Goal: Task Accomplishment & Management: Use online tool/utility

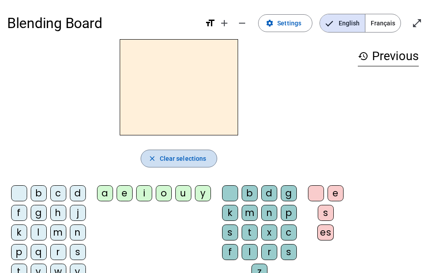
click at [184, 160] on span "Clear selections" at bounding box center [183, 158] width 47 height 11
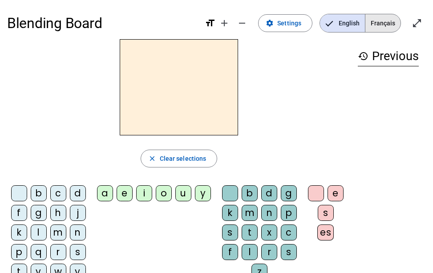
click at [380, 20] on span "Français" at bounding box center [382, 23] width 35 height 18
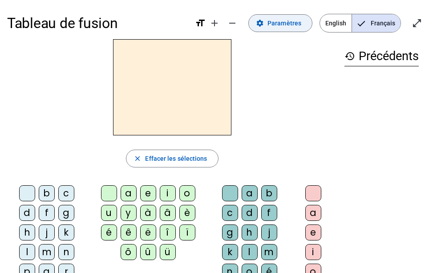
click at [276, 23] on span "Paramètres" at bounding box center [284, 23] width 34 height 11
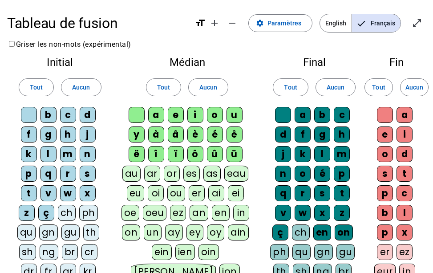
click at [50, 132] on div "g" at bounding box center [48, 134] width 16 height 16
click at [72, 138] on div "h" at bounding box center [68, 134] width 16 height 16
click at [73, 163] on letter-bubble "m" at bounding box center [70, 156] width 20 height 20
drag, startPoint x: 63, startPoint y: 181, endPoint x: 52, endPoint y: 182, distance: 10.3
click at [63, 181] on div "r" at bounding box center [68, 173] width 16 height 16
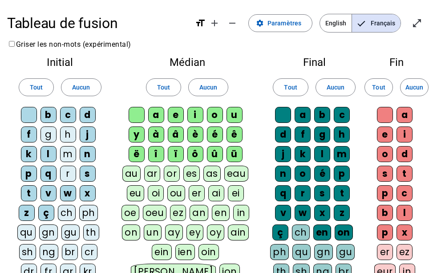
click at [31, 177] on div "p" at bounding box center [29, 173] width 16 height 16
click at [282, 24] on span "Paramètres" at bounding box center [284, 23] width 34 height 11
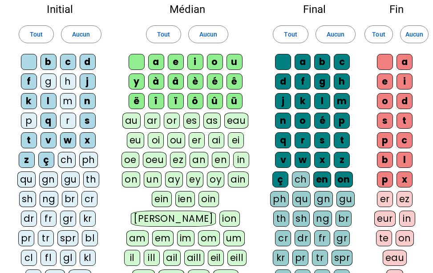
scroll to position [178, 0]
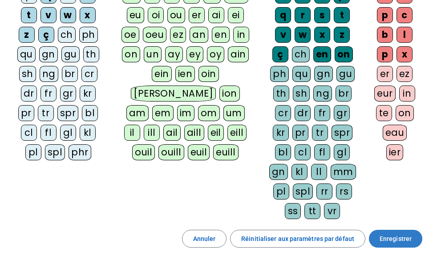
click at [397, 239] on span "Enregistrer" at bounding box center [395, 238] width 32 height 11
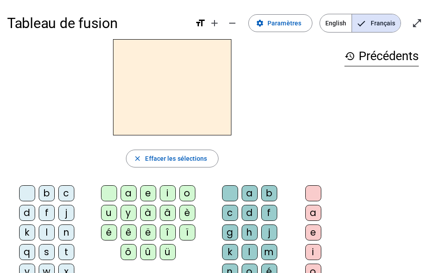
click at [47, 193] on div "b" at bounding box center [47, 193] width 16 height 16
click at [129, 196] on div "a" at bounding box center [129, 193] width 16 height 16
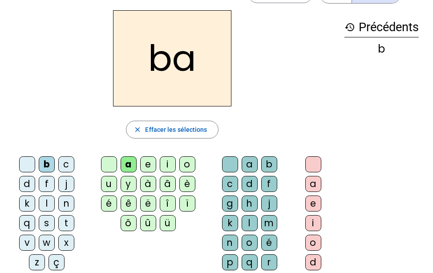
scroll to position [44, 0]
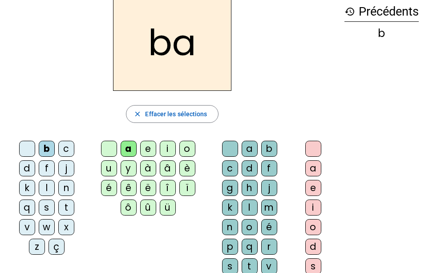
click at [271, 204] on div "m" at bounding box center [269, 207] width 16 height 16
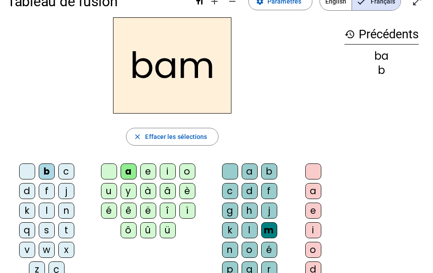
scroll to position [0, 0]
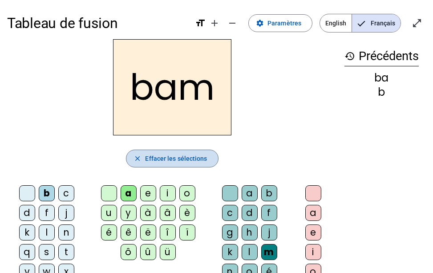
click at [195, 151] on span "button" at bounding box center [171, 158] width 91 height 21
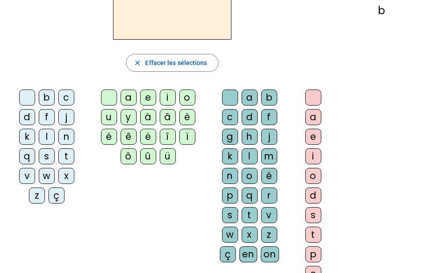
scroll to position [133, 0]
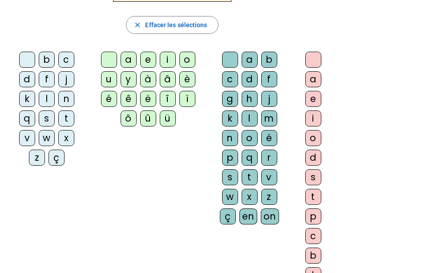
click at [50, 98] on div "l" at bounding box center [47, 99] width 16 height 16
click at [128, 61] on div "a" at bounding box center [129, 60] width 16 height 16
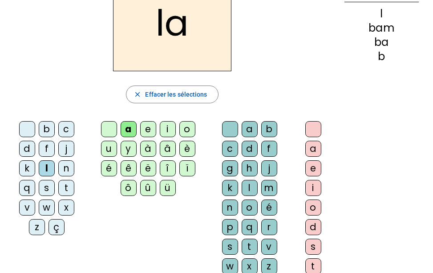
scroll to position [44, 0]
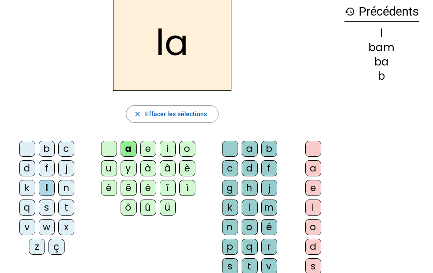
click at [267, 206] on div "m" at bounding box center [269, 207] width 16 height 16
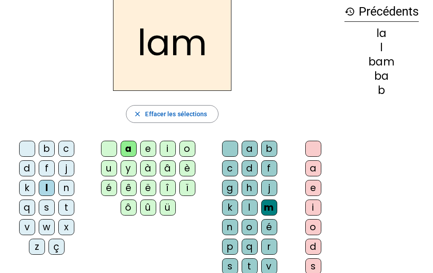
click at [313, 164] on div "a" at bounding box center [313, 168] width 16 height 16
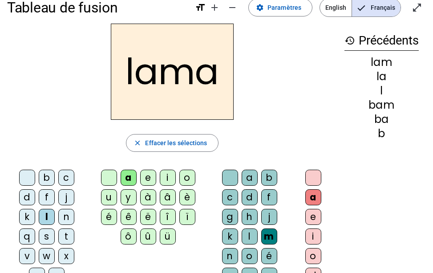
scroll to position [0, 0]
